Goal: Transaction & Acquisition: Purchase product/service

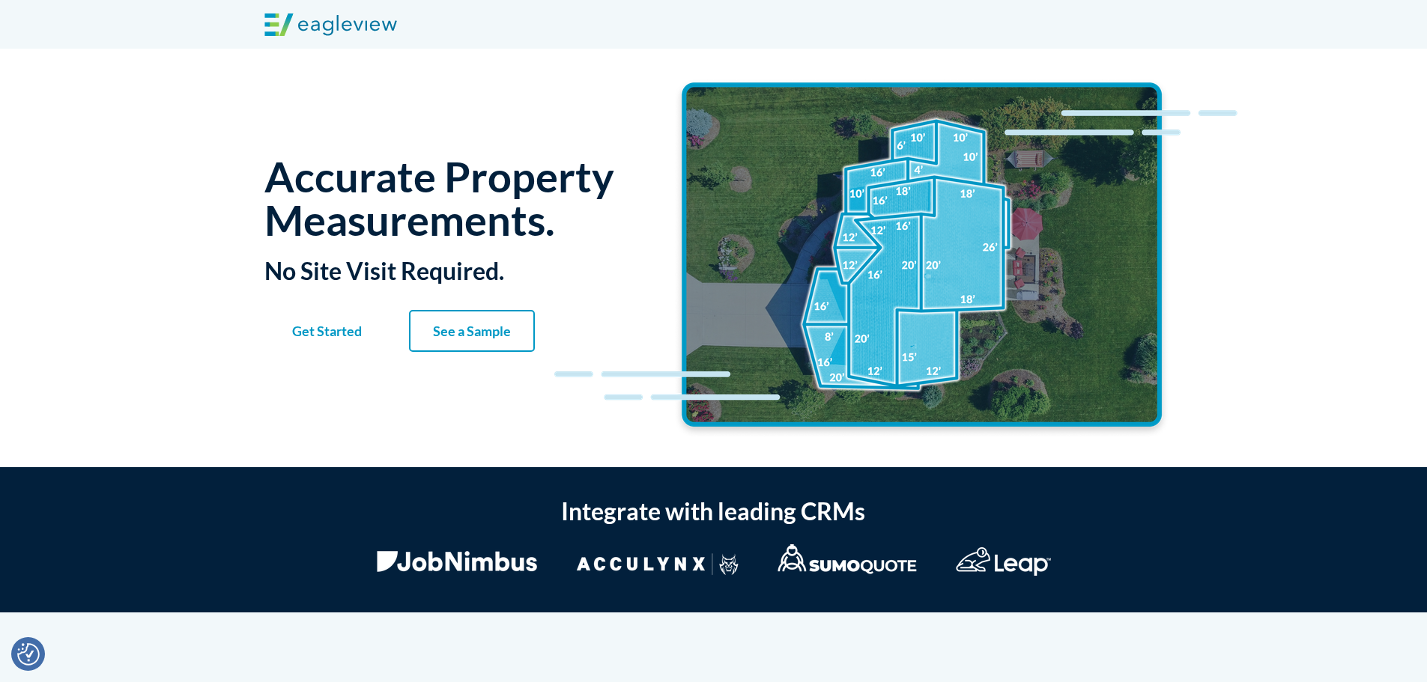
drag, startPoint x: 0, startPoint y: 0, endPoint x: 333, endPoint y: 339, distance: 475.2
click at [333, 339] on link "Get Started" at bounding box center [327, 331] width 126 height 42
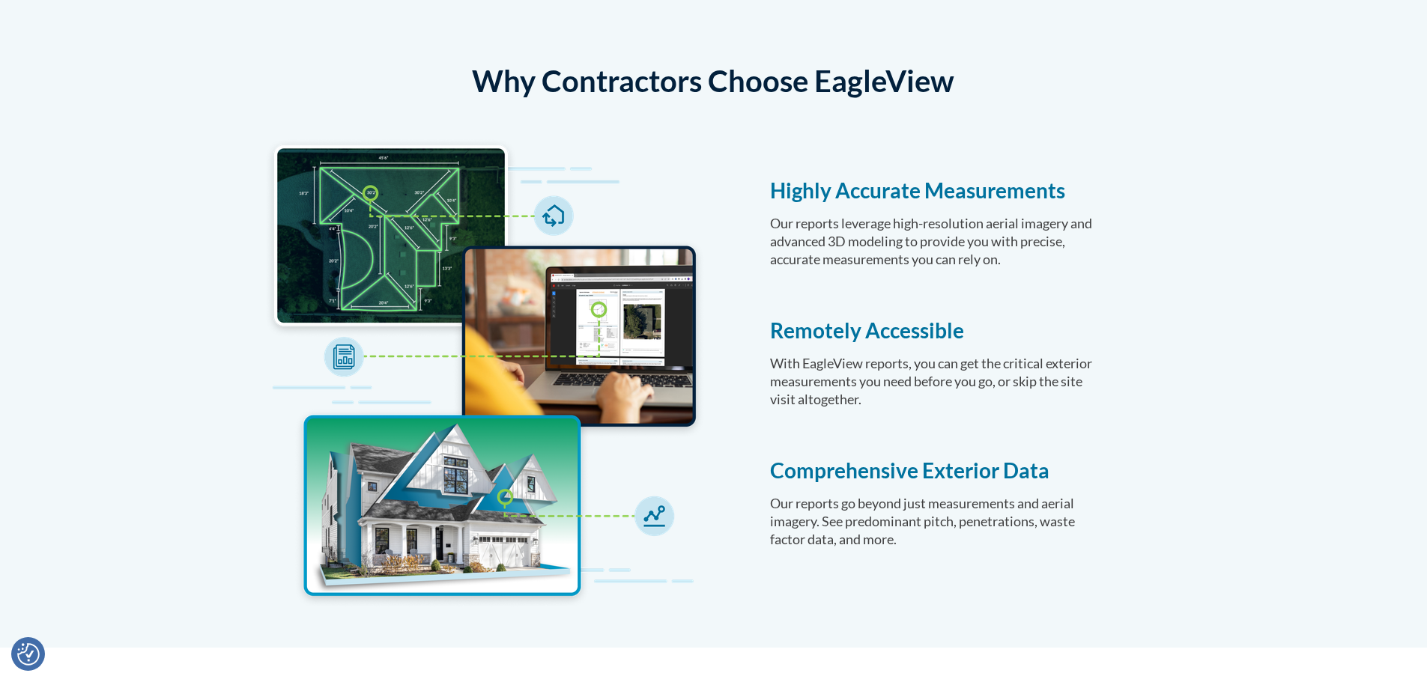
scroll to position [599, 0]
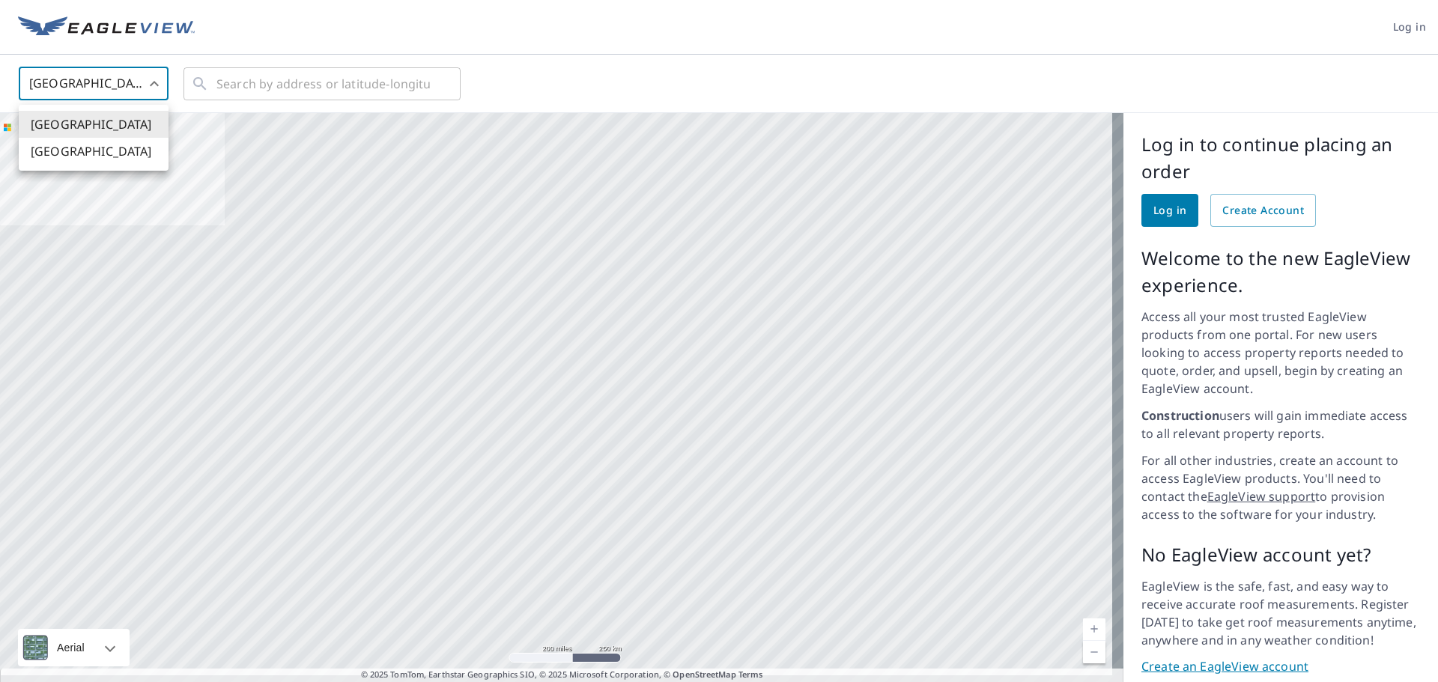
click at [103, 95] on body "Log in [GEOGRAPHIC_DATA] US ​ ​ Aerial Road A standard road map Aerial A detail…" at bounding box center [719, 341] width 1438 height 682
click at [60, 145] on li "[GEOGRAPHIC_DATA]" at bounding box center [94, 151] width 150 height 27
type input "CA"
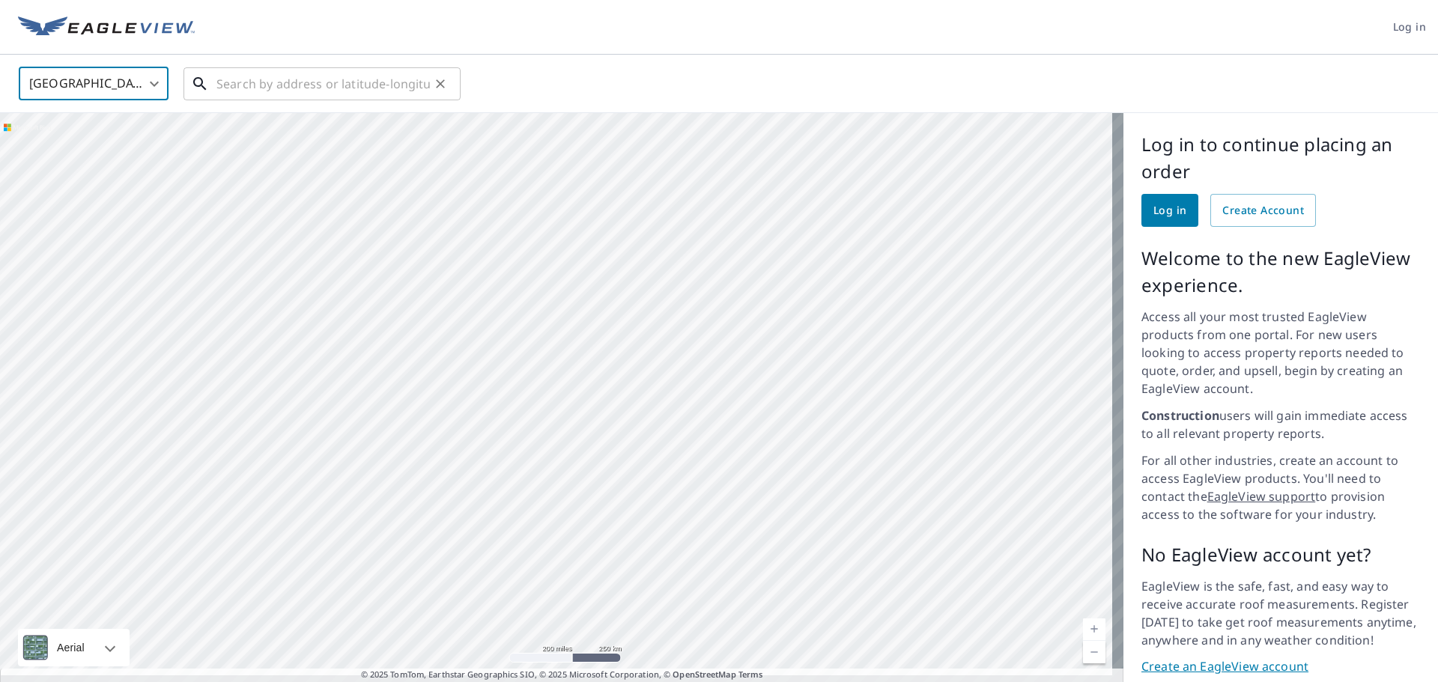
click at [250, 91] on input "text" at bounding box center [324, 84] width 214 height 42
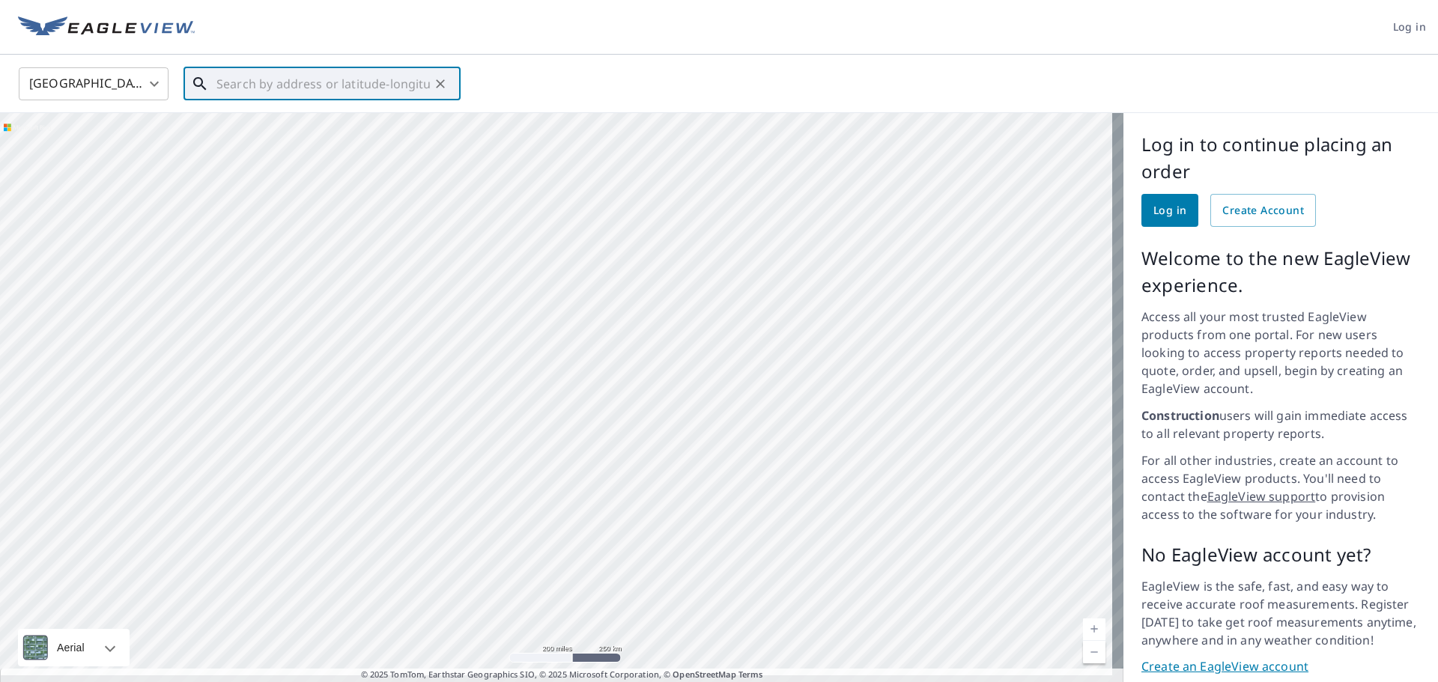
paste input "[STREET_ADDRESS]"
type input "[STREET_ADDRESS]"
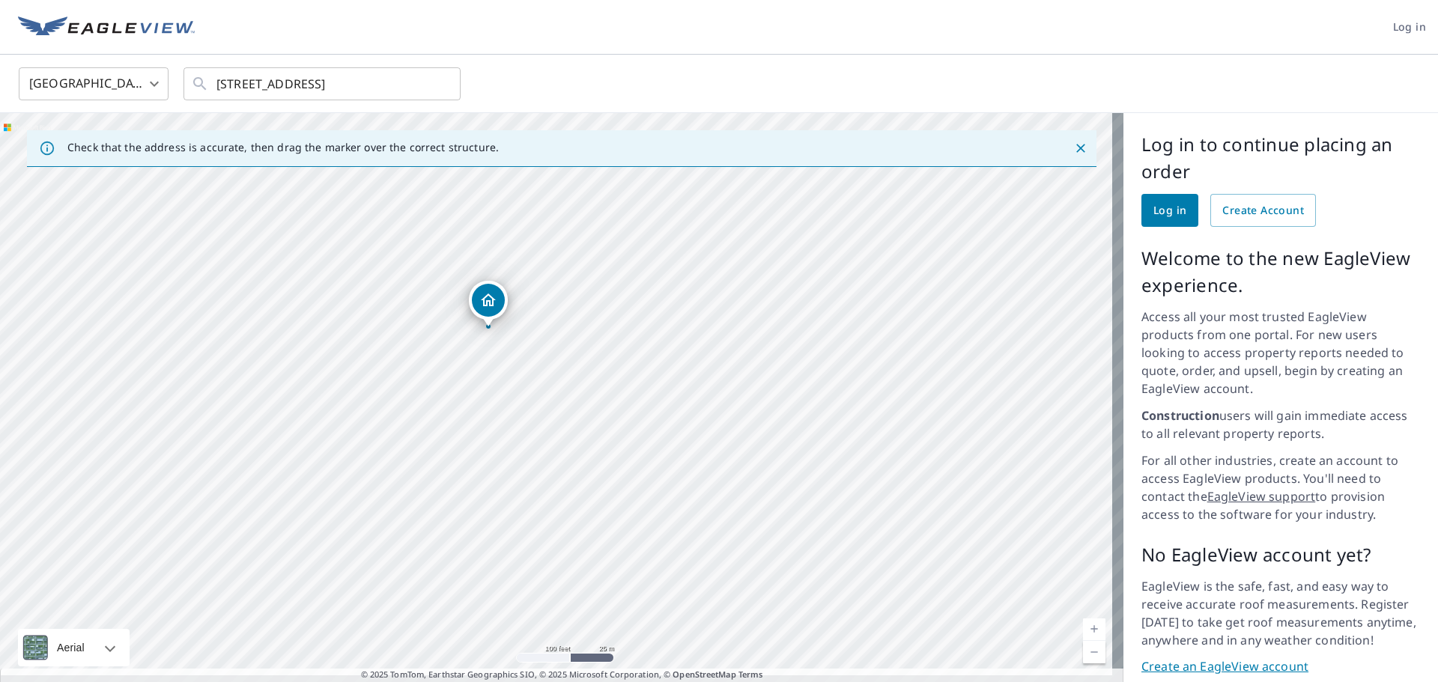
click at [489, 301] on div "[STREET_ADDRESS]" at bounding box center [562, 403] width 1124 height 581
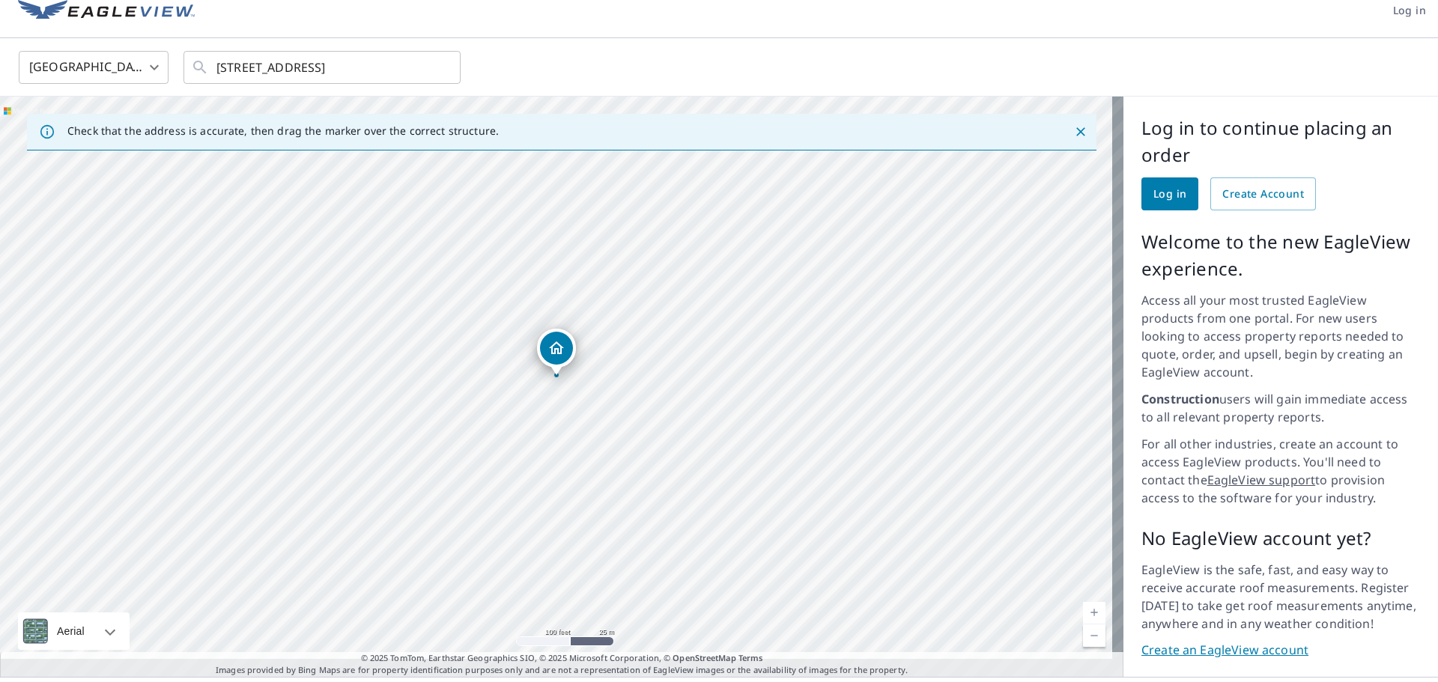
scroll to position [31, 0]
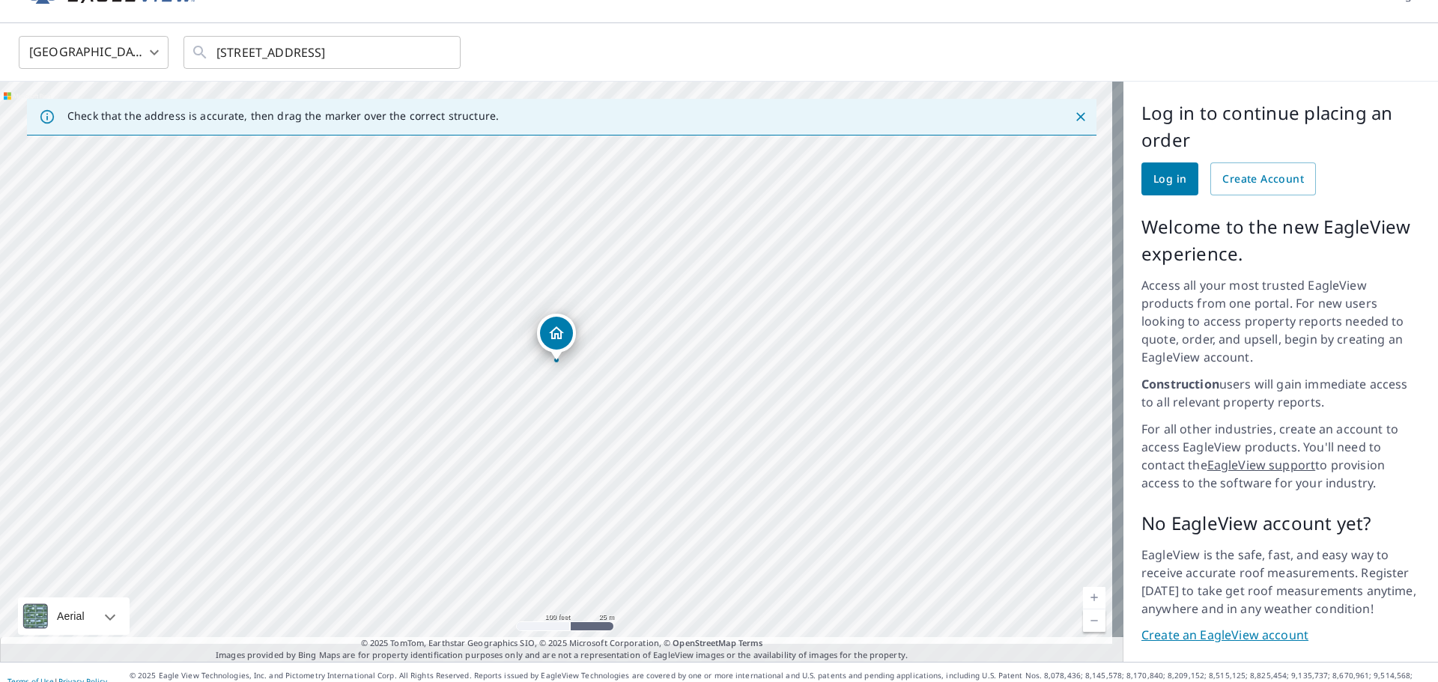
click at [591, 608] on div "[STREET_ADDRESS]" at bounding box center [562, 372] width 1124 height 581
drag, startPoint x: 553, startPoint y: 387, endPoint x: 579, endPoint y: 394, distance: 27.1
click at [579, 394] on div "[STREET_ADDRESS]" at bounding box center [562, 372] width 1124 height 581
click at [1260, 178] on span "Create Account" at bounding box center [1264, 179] width 82 height 19
